Goal: Find specific page/section: Locate a particular part of the current website

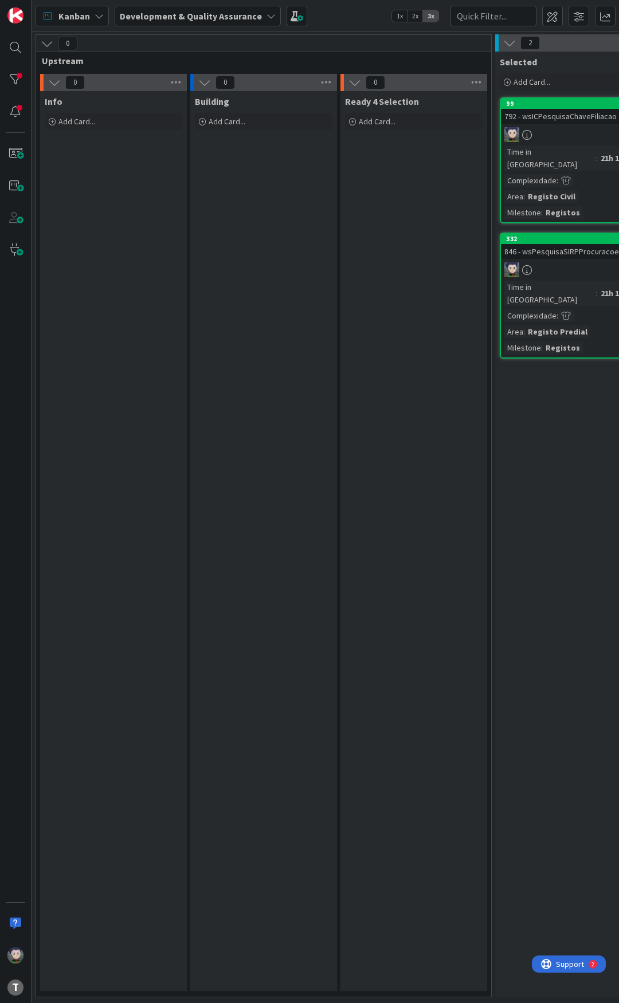
click at [336, 13] on div "Kanban Development & Quality Assurance 1x 2x 3x" at bounding box center [325, 16] width 587 height 32
click at [325, 24] on div "Kanban Development & Quality Assurance 1x 2x 3x" at bounding box center [325, 16] width 587 height 32
click at [328, 15] on div "Kanban Development & Quality Assurance 1x 2x 3x" at bounding box center [325, 16] width 587 height 32
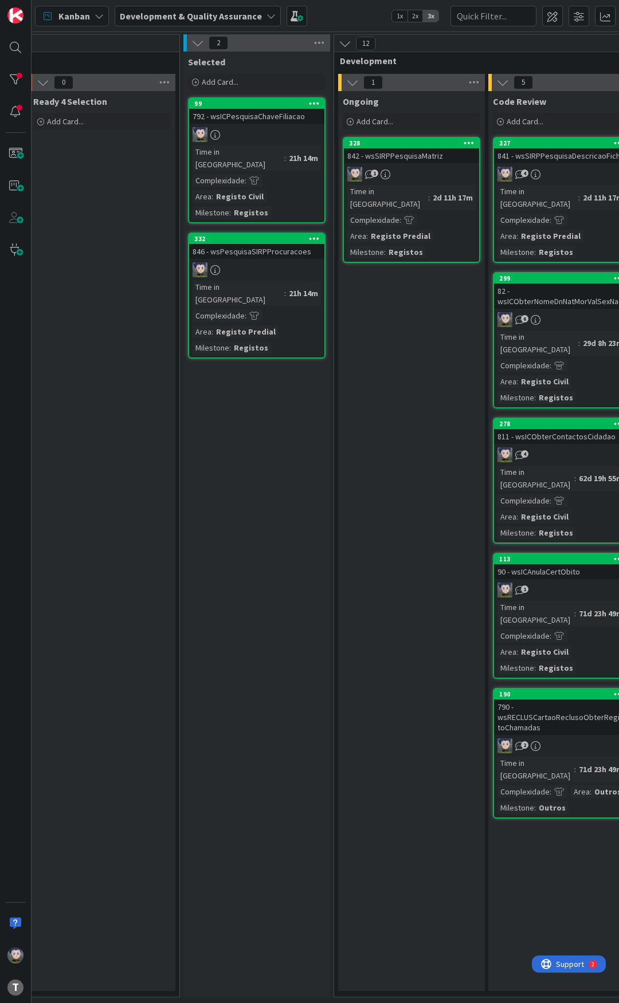
scroll to position [0, 344]
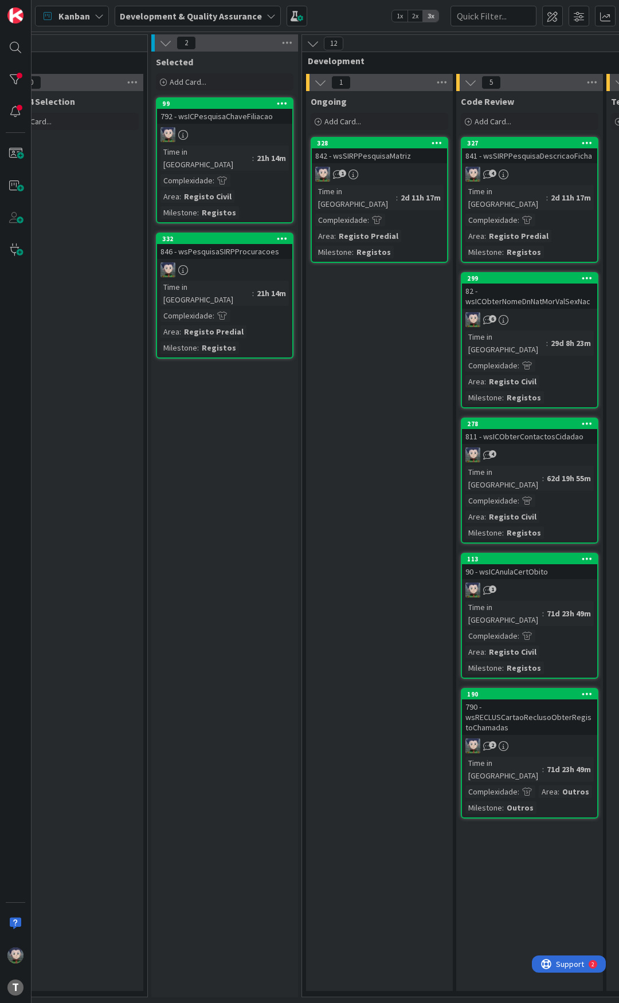
click at [337, 13] on div "Kanban Development & Quality Assurance 1x 2x 3x" at bounding box center [325, 16] width 587 height 32
click at [325, 22] on div "Kanban Development & Quality Assurance 1x 2x 3x" at bounding box center [325, 16] width 587 height 32
click at [327, 16] on div "Kanban Development & Quality Assurance 1x 2x 3x" at bounding box center [325, 16] width 587 height 32
click at [343, 14] on div "Kanban Development & Quality Assurance 1x 2x 3x" at bounding box center [325, 16] width 587 height 32
click at [341, 11] on div "Kanban Development & Quality Assurance 1x 2x 3x" at bounding box center [325, 16] width 587 height 32
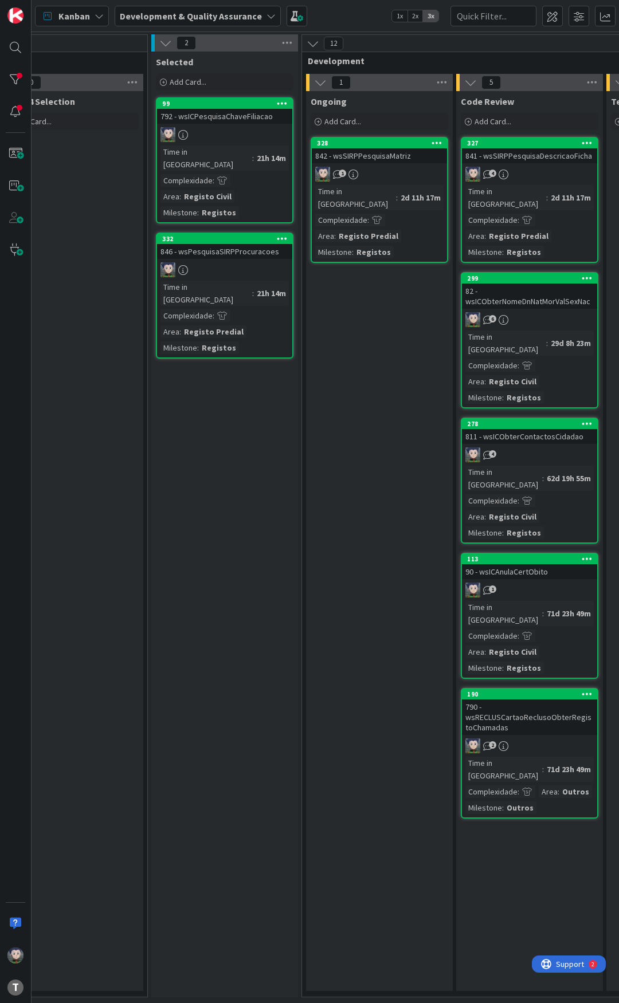
click at [341, 11] on div "Kanban Development & Quality Assurance 1x 2x 3x" at bounding box center [325, 16] width 587 height 32
click at [340, 13] on div "Kanban Development & Quality Assurance 1x 2x 3x" at bounding box center [325, 16] width 587 height 32
click at [340, 16] on div "Kanban Development & Quality Assurance 1x 2x 3x" at bounding box center [325, 16] width 587 height 32
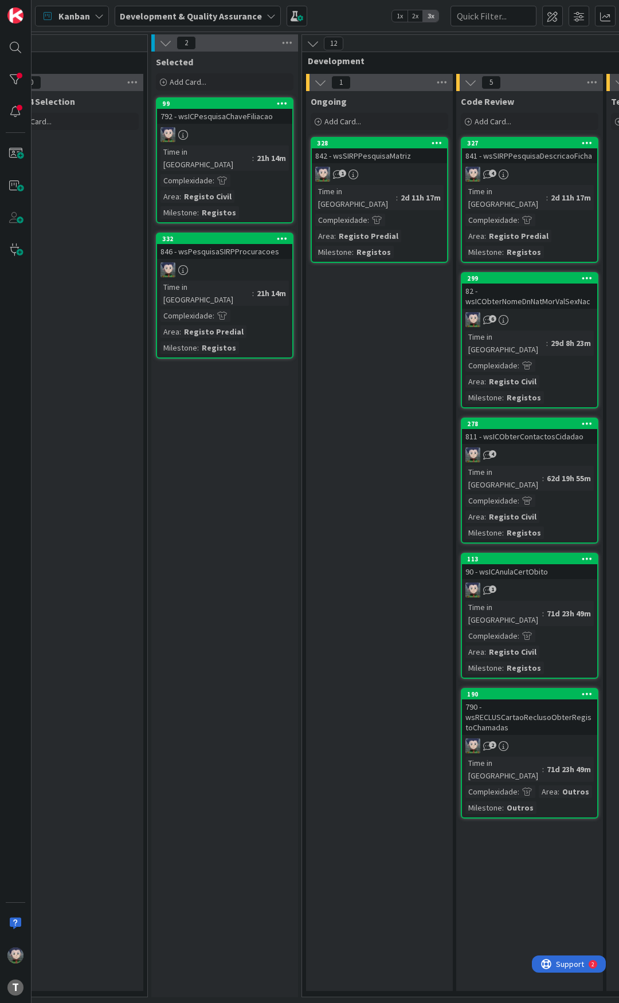
click at [351, 21] on div "Kanban Development & Quality Assurance 1x 2x 3x" at bounding box center [325, 16] width 587 height 32
click at [351, 19] on div "Kanban Development & Quality Assurance 1x 2x 3x" at bounding box center [325, 16] width 587 height 32
click at [349, 14] on div "Kanban Development & Quality Assurance 1x 2x 3x" at bounding box center [325, 16] width 587 height 32
click at [329, 19] on div "Kanban Development & Quality Assurance 1x 2x 3x" at bounding box center [325, 16] width 587 height 32
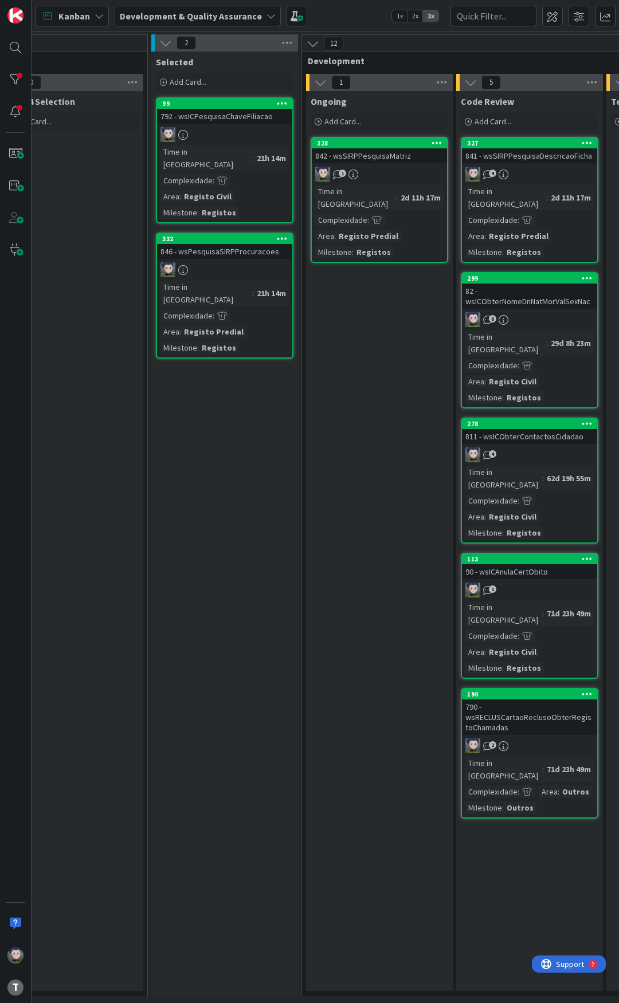
click at [329, 15] on div "Kanban Development & Quality Assurance 1x 2x 3x" at bounding box center [325, 16] width 587 height 32
click at [321, 18] on div "Kanban Development & Quality Assurance 1x 2x 3x" at bounding box center [325, 16] width 587 height 32
click at [332, 21] on div "Kanban Development & Quality Assurance 1x 2x 3x" at bounding box center [325, 16] width 587 height 32
click at [344, 18] on div "Kanban Development & Quality Assurance 1x 2x 3x" at bounding box center [325, 16] width 587 height 32
click at [346, 13] on div "Kanban Development & Quality Assurance 1x 2x 3x" at bounding box center [325, 16] width 587 height 32
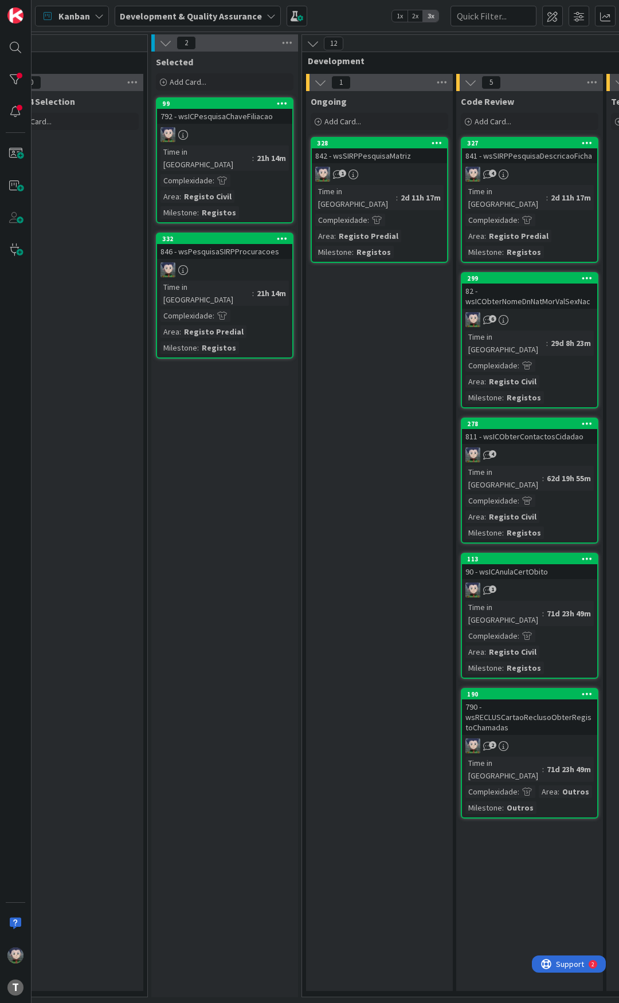
click at [345, 17] on div "Kanban Development & Quality Assurance 1x 2x 3x" at bounding box center [325, 16] width 587 height 32
click at [344, 19] on div "Kanban Development & Quality Assurance 1x 2x 3x" at bounding box center [325, 16] width 587 height 32
click at [333, 15] on div "Kanban Development & Quality Assurance 1x 2x 3x" at bounding box center [325, 16] width 587 height 32
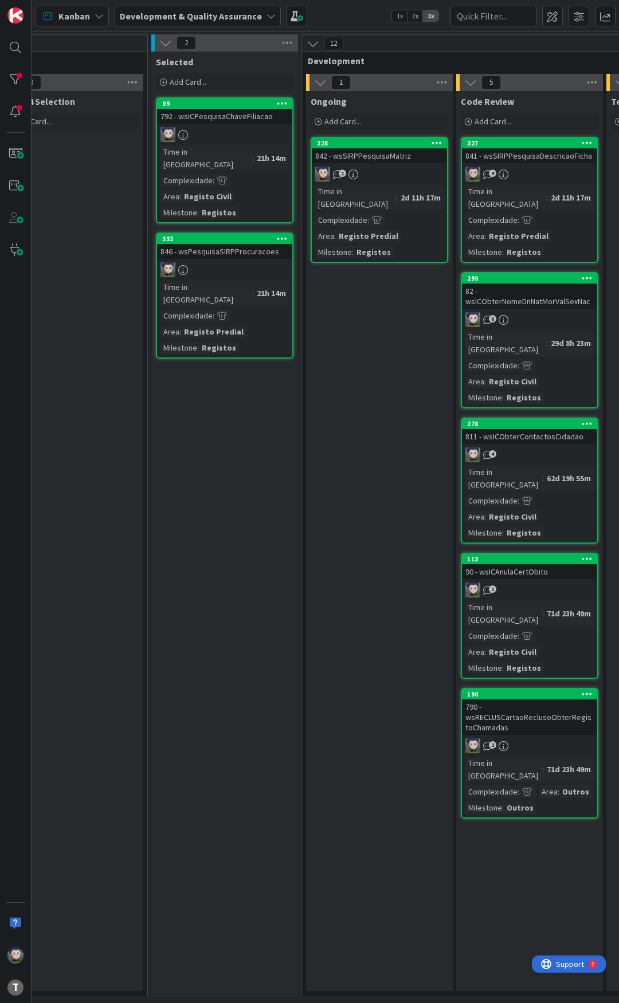
click at [333, 15] on div "Kanban Development & Quality Assurance 1x 2x 3x" at bounding box center [325, 16] width 587 height 32
click at [332, 14] on div "Kanban Development & Quality Assurance 1x 2x 3x" at bounding box center [325, 16] width 587 height 32
